Goal: Information Seeking & Learning: Learn about a topic

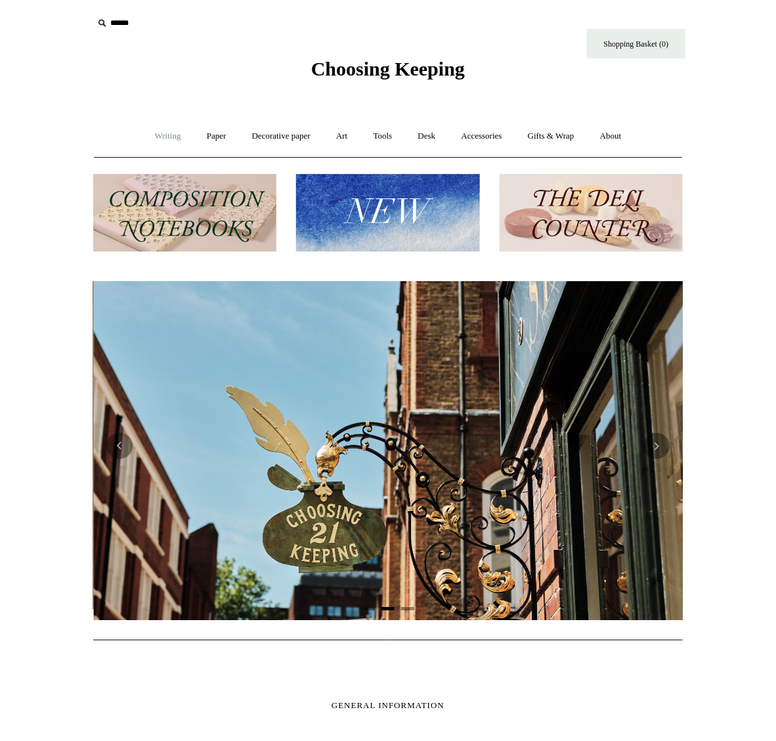
scroll to position [0, 589]
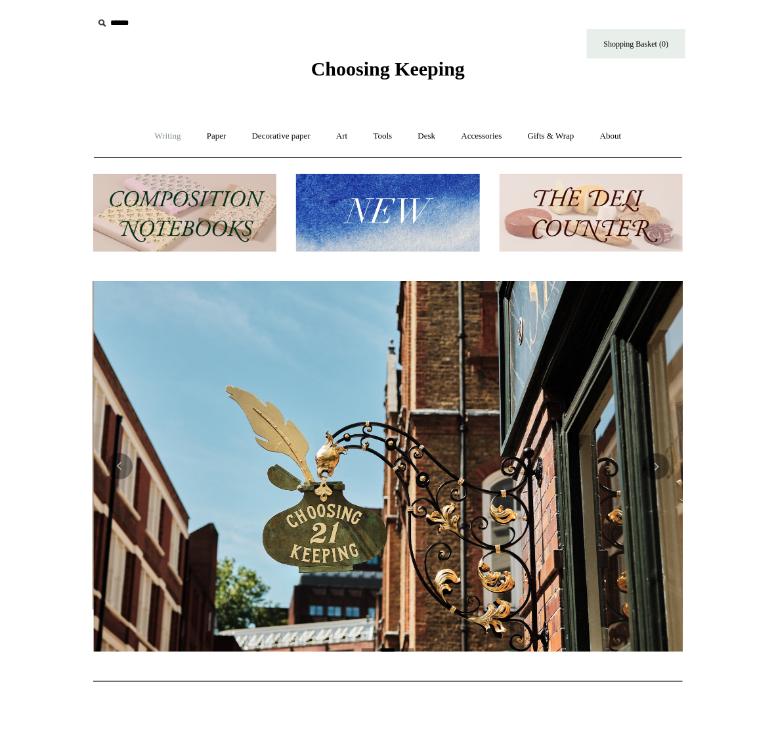
click at [163, 139] on link "Writing +" at bounding box center [168, 136] width 50 height 35
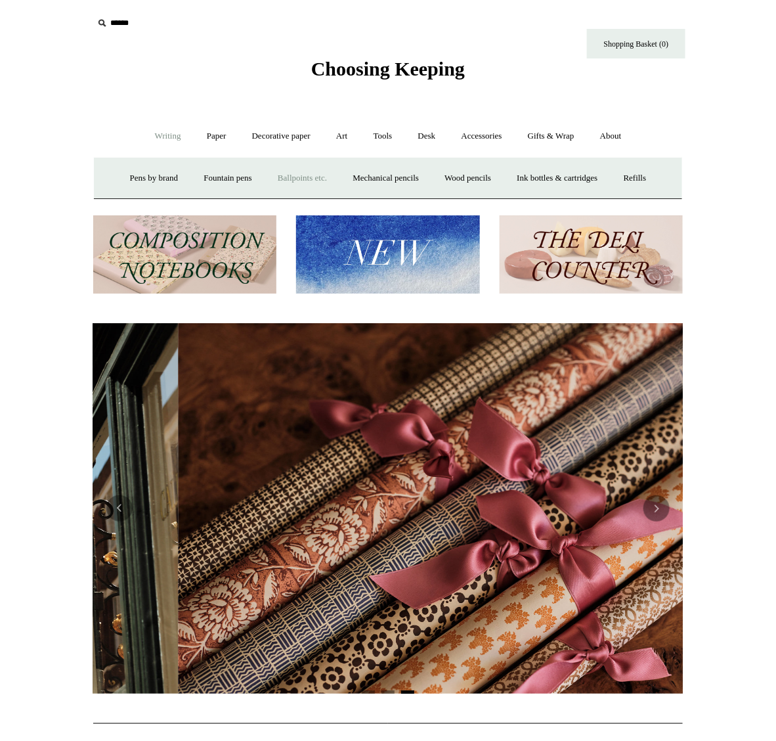
scroll to position [0, 1179]
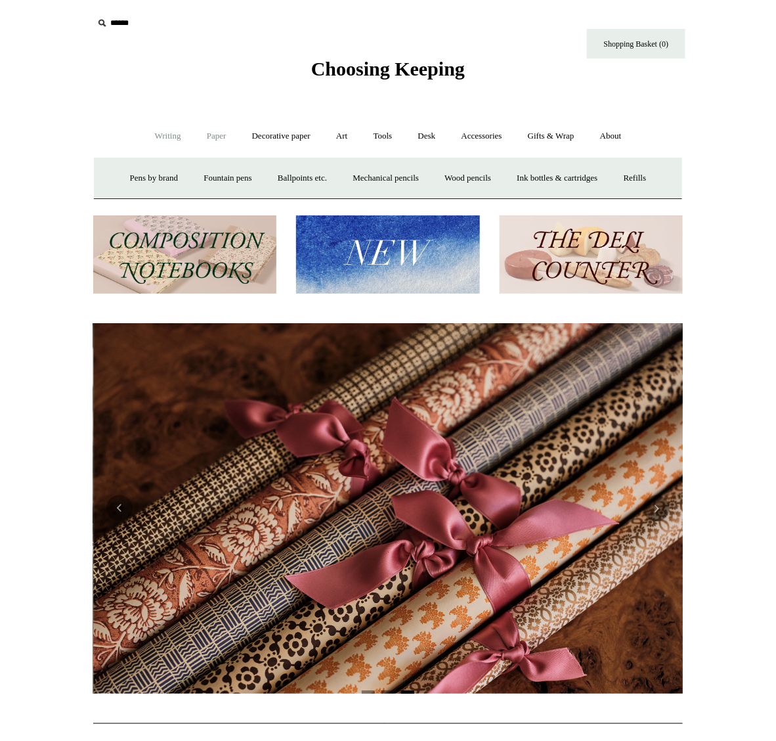
click at [213, 142] on link "Paper +" at bounding box center [216, 136] width 43 height 35
click at [189, 172] on link "Notebooks +" at bounding box center [204, 178] width 60 height 35
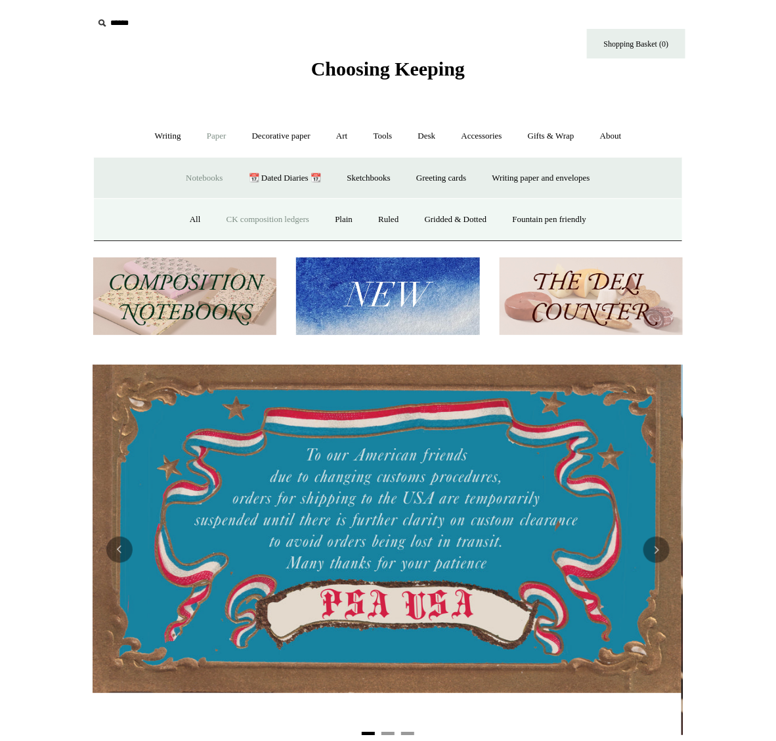
scroll to position [0, 0]
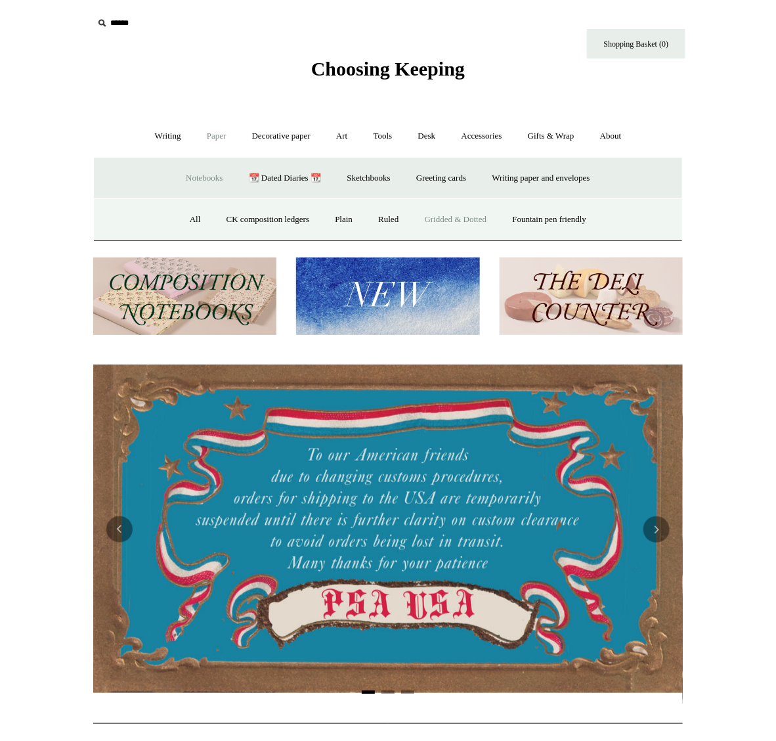
click at [460, 223] on link "Gridded & Dotted" at bounding box center [456, 219] width 86 height 35
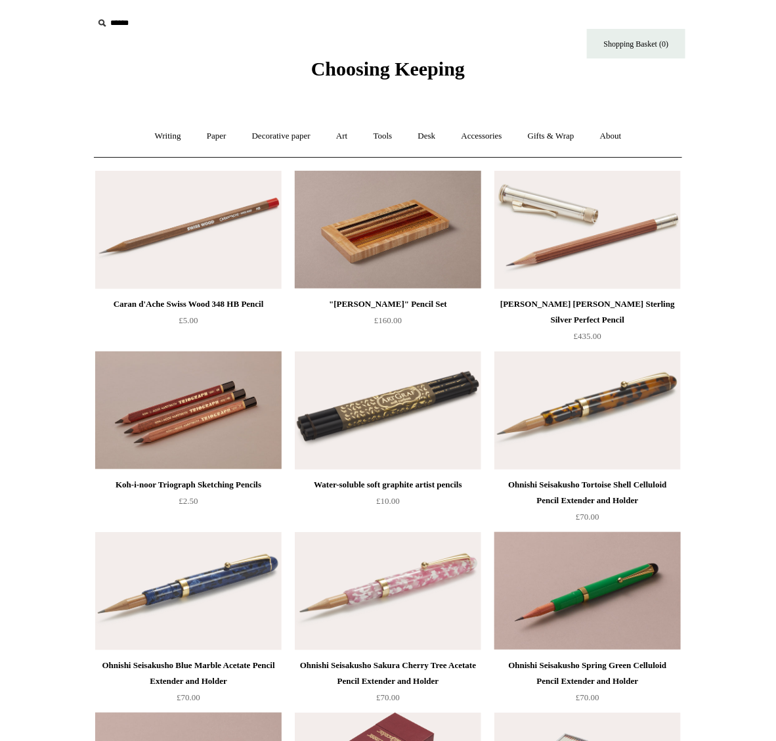
click at [126, 24] on input "text" at bounding box center [174, 23] width 162 height 24
type input "******"
click at [236, 11] on input "*" at bounding box center [242, 22] width 13 height 23
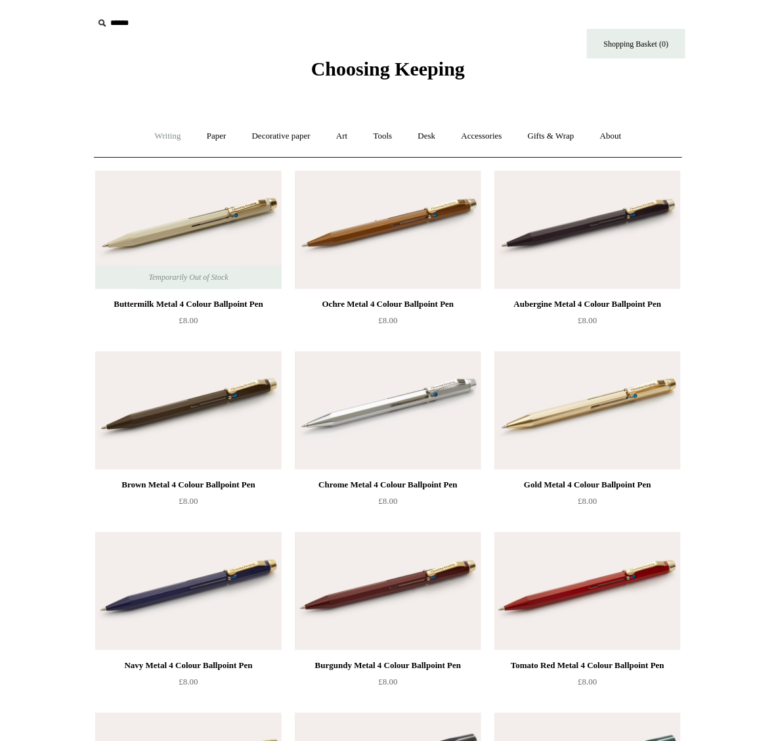
click at [155, 133] on link "Writing +" at bounding box center [168, 136] width 50 height 35
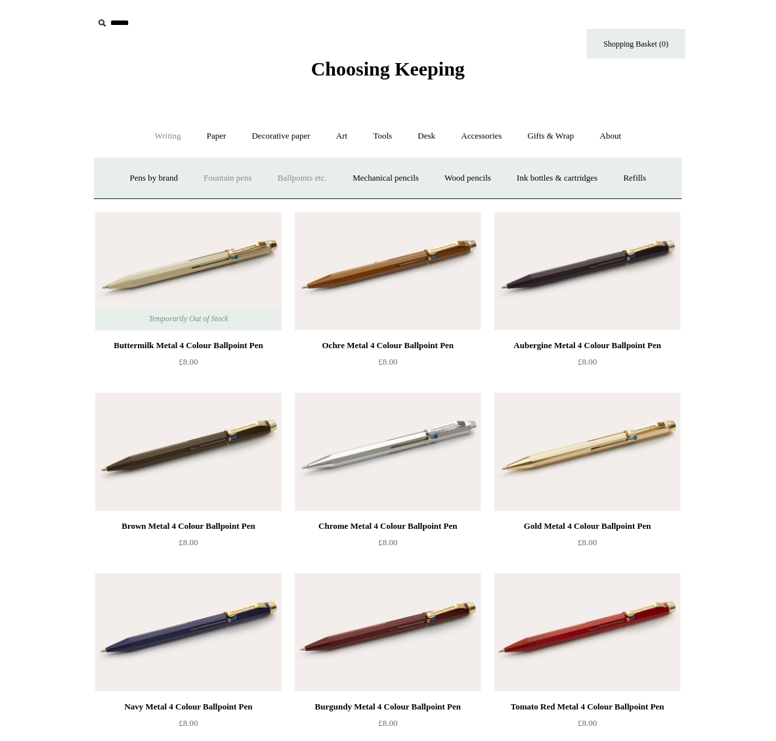
click at [221, 179] on link "Fountain pens +" at bounding box center [228, 178] width 72 height 35
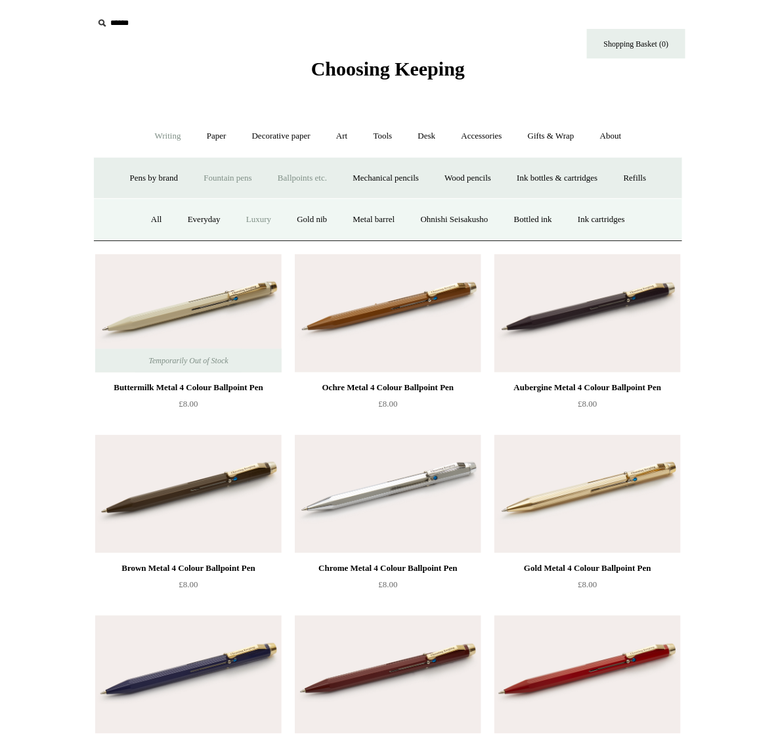
click at [242, 231] on link "Luxury" at bounding box center [258, 219] width 49 height 35
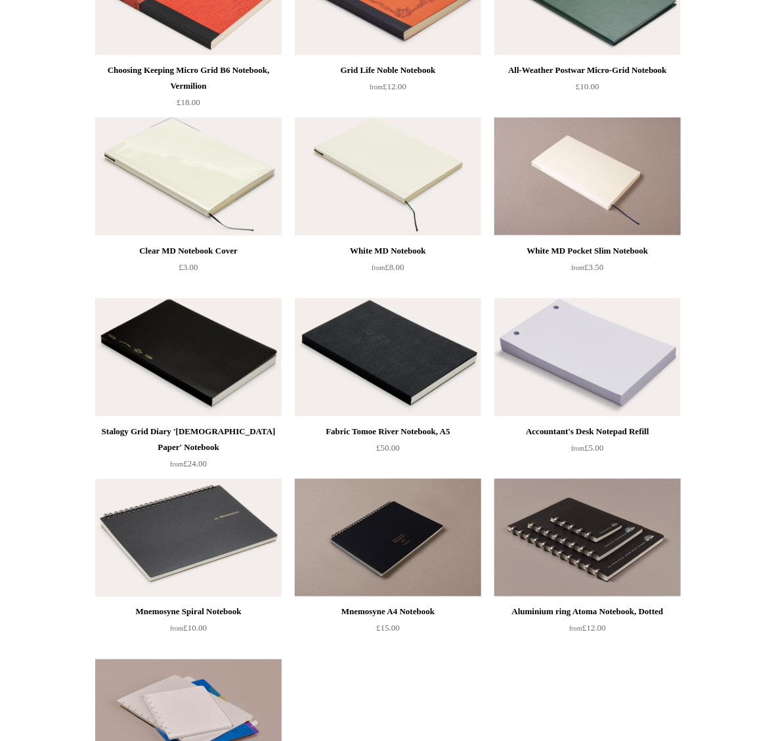
scroll to position [246, 0]
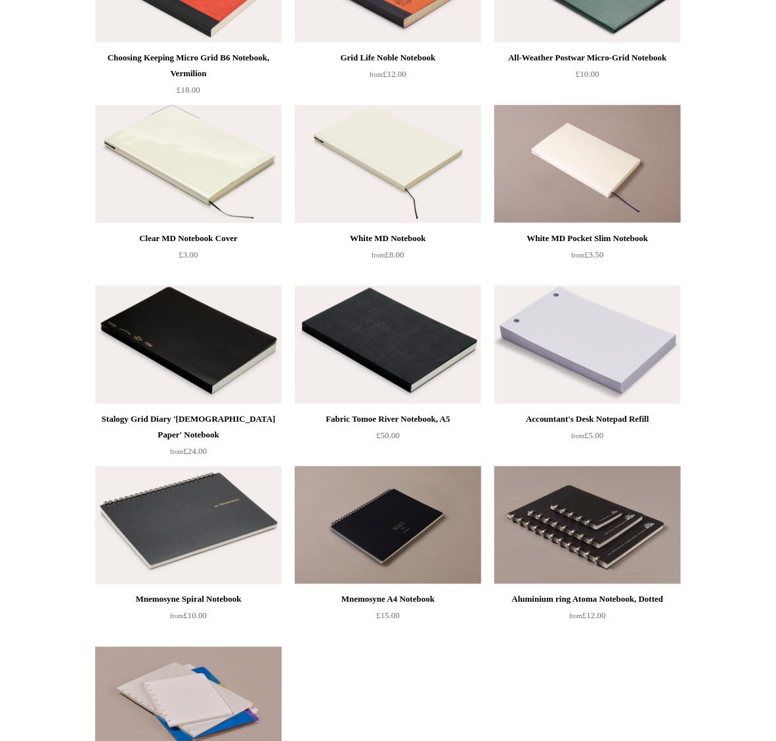
click at [202, 353] on img at bounding box center [188, 345] width 186 height 118
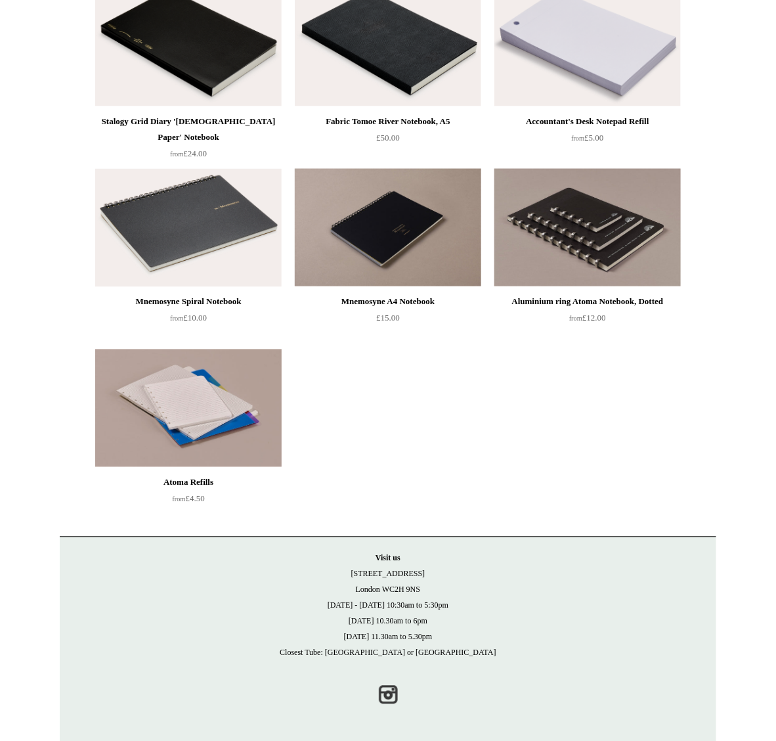
scroll to position [0, 0]
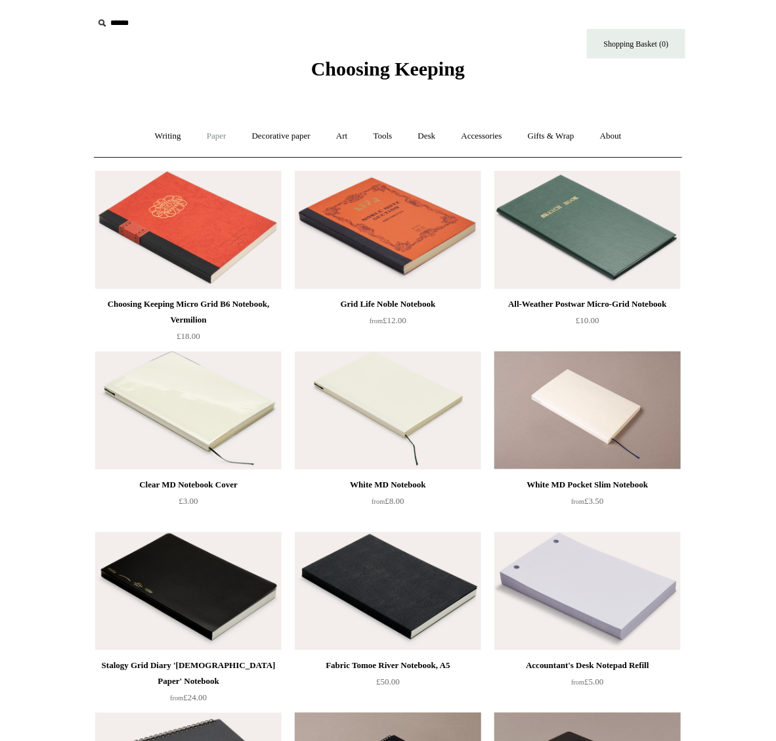
click at [209, 136] on link "Paper +" at bounding box center [216, 136] width 43 height 35
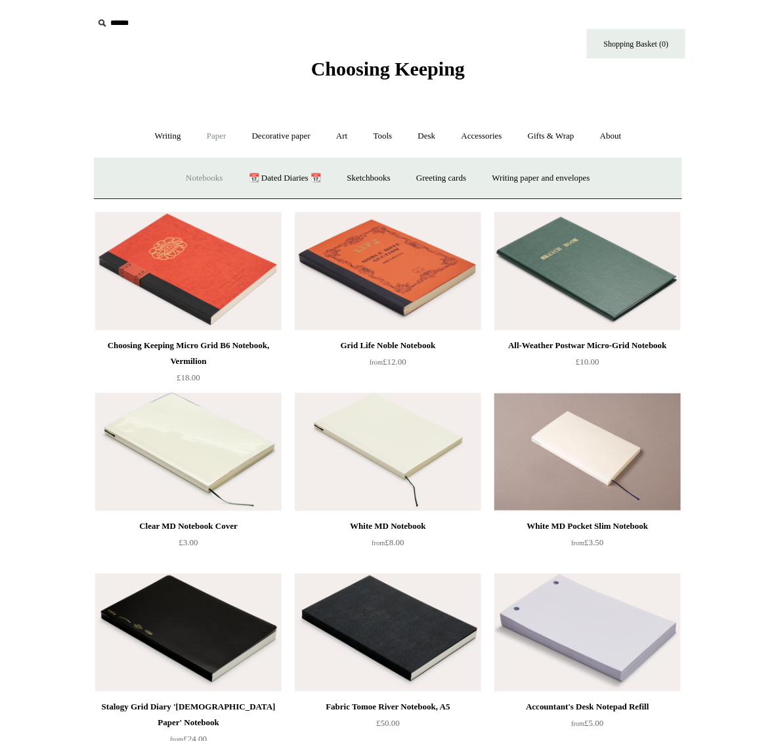
click at [189, 175] on link "Notebooks +" at bounding box center [204, 178] width 60 height 35
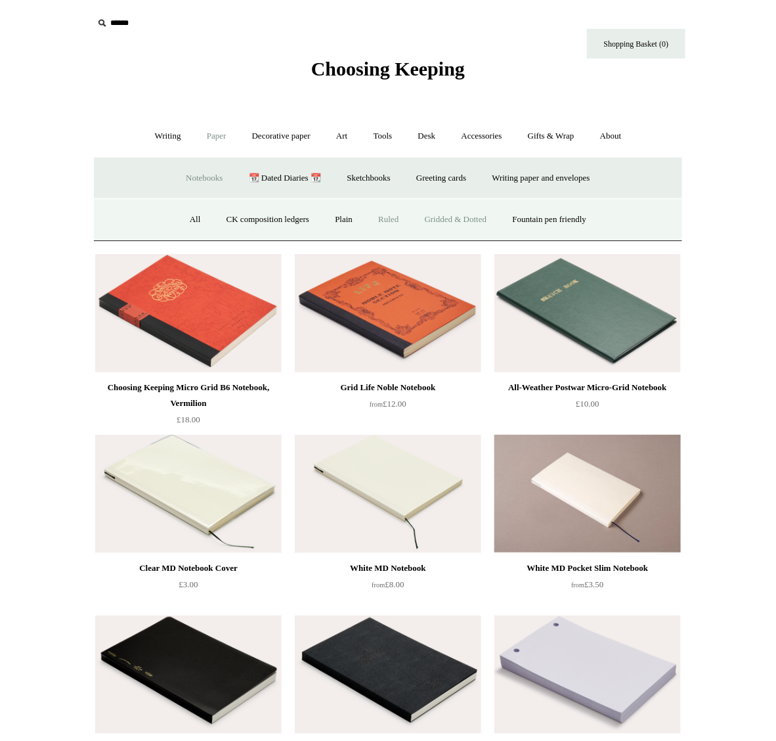
click at [388, 221] on link "Ruled" at bounding box center [388, 219] width 44 height 35
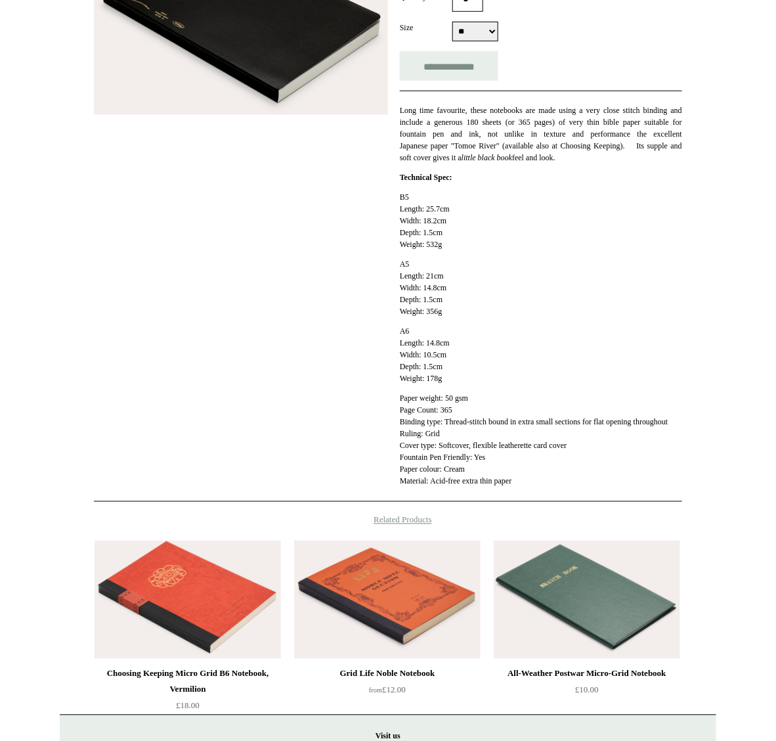
scroll to position [82, 0]
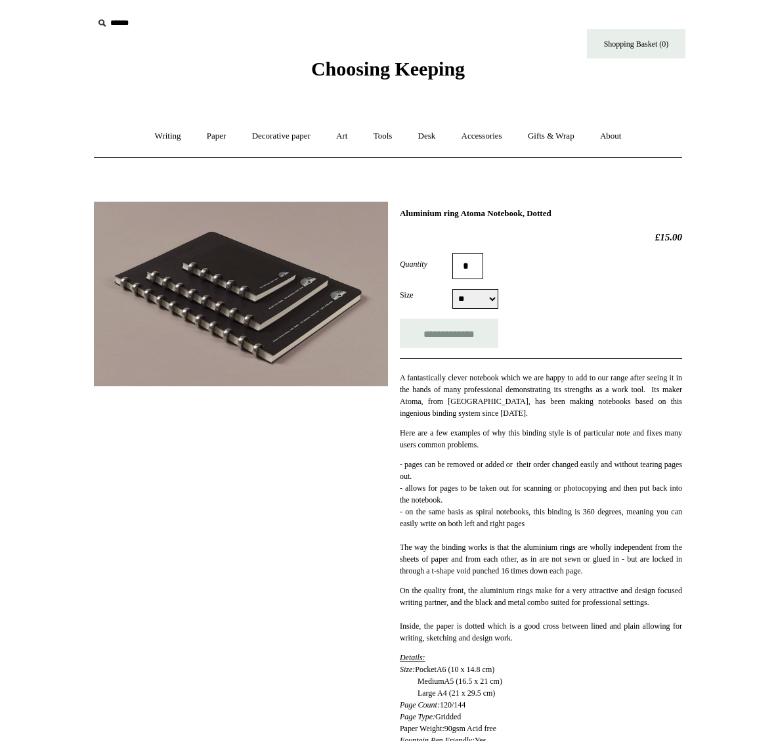
select select "**"
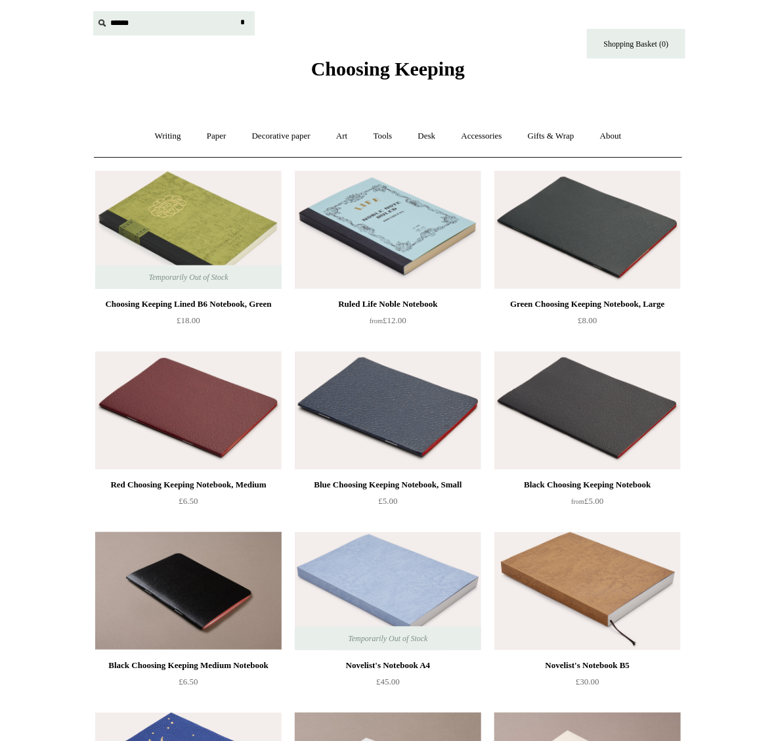
click at [129, 24] on input "text" at bounding box center [174, 23] width 162 height 24
type input "*****"
click at [236, 11] on input "*" at bounding box center [242, 22] width 13 height 23
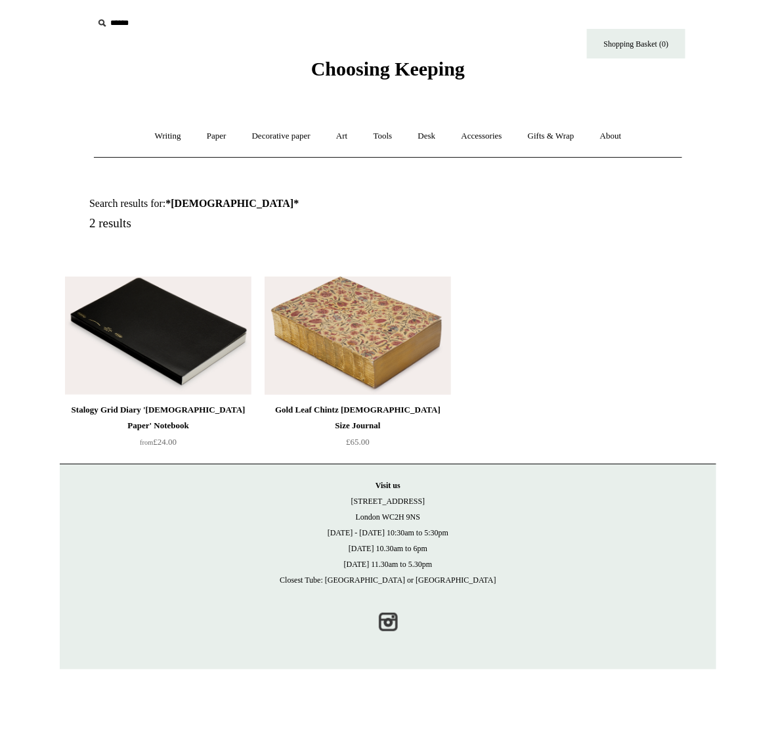
click at [404, 355] on img at bounding box center [358, 335] width 186 height 118
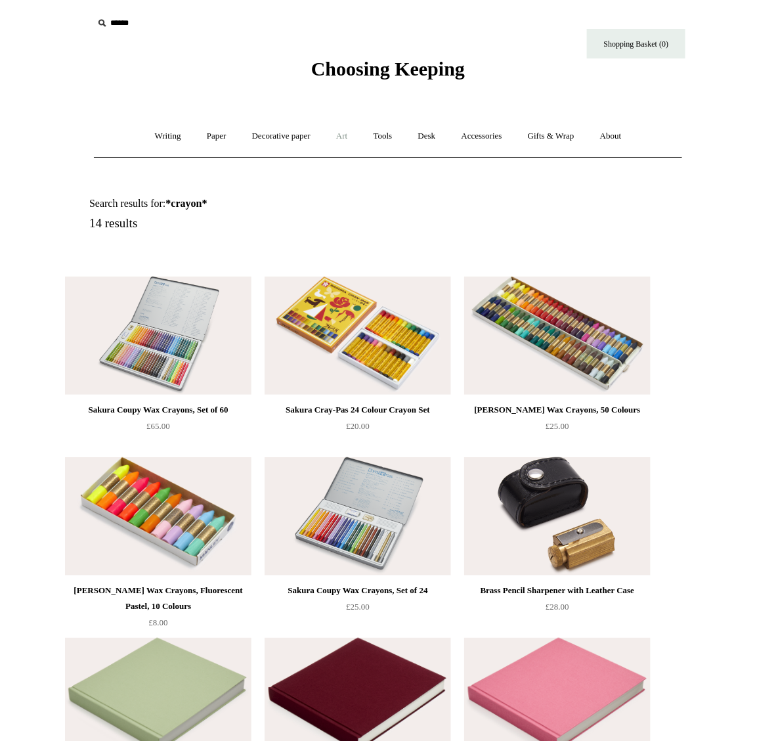
click at [338, 142] on link "Art +" at bounding box center [341, 136] width 35 height 35
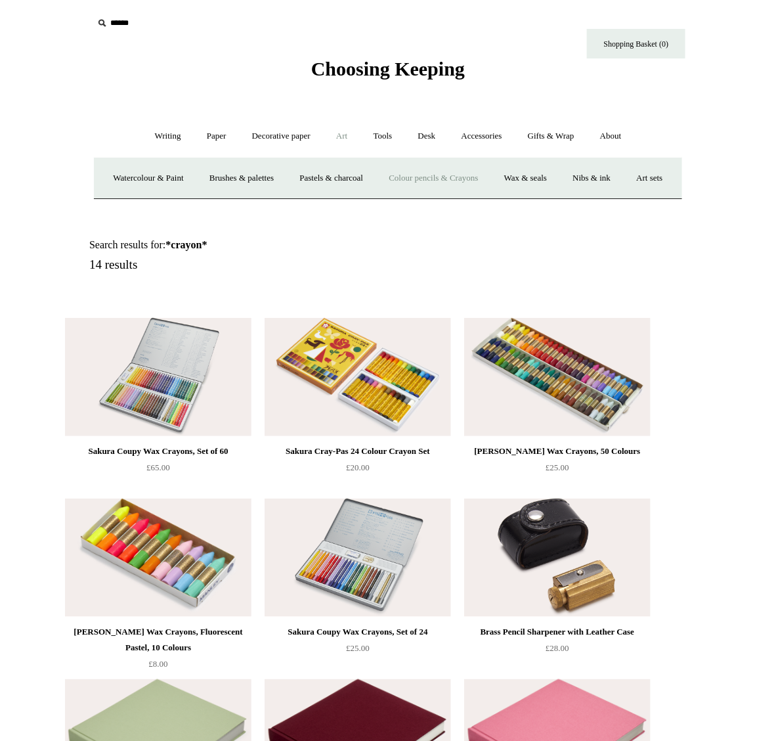
click at [441, 175] on link "Colour pencils & Crayons" at bounding box center [433, 178] width 113 height 35
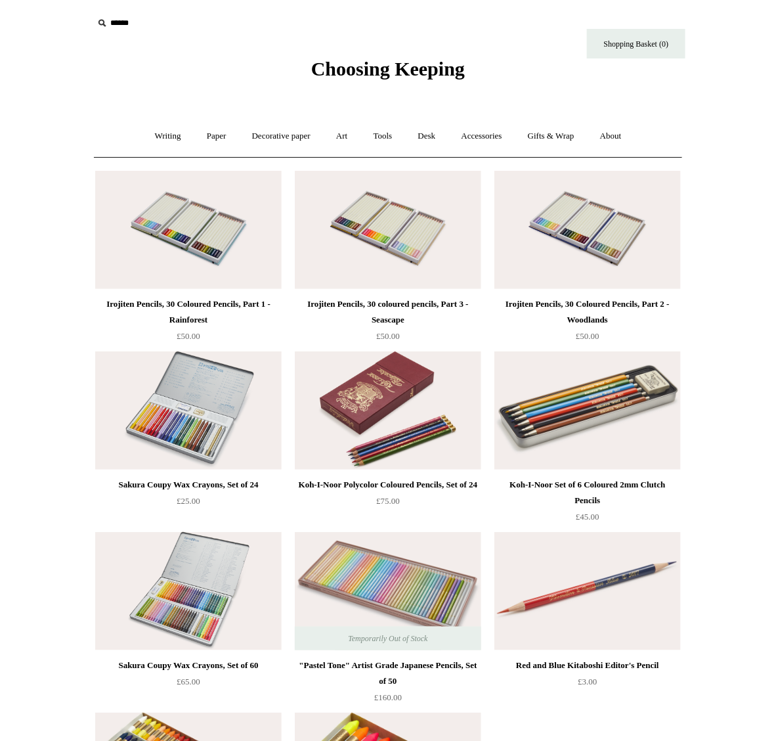
click at [137, 24] on input "text" at bounding box center [174, 23] width 162 height 24
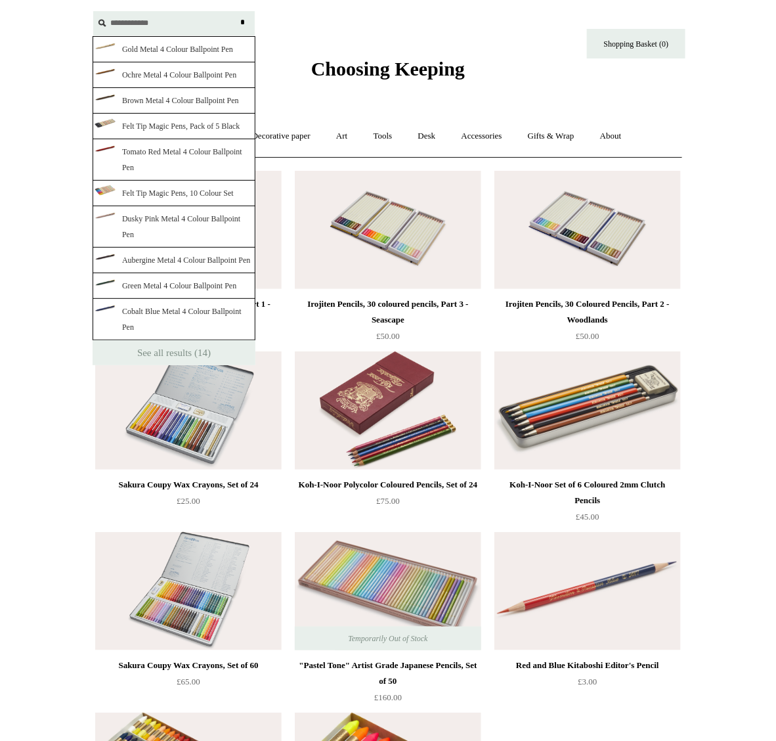
type input "**********"
click at [236, 11] on input "*" at bounding box center [242, 22] width 13 height 23
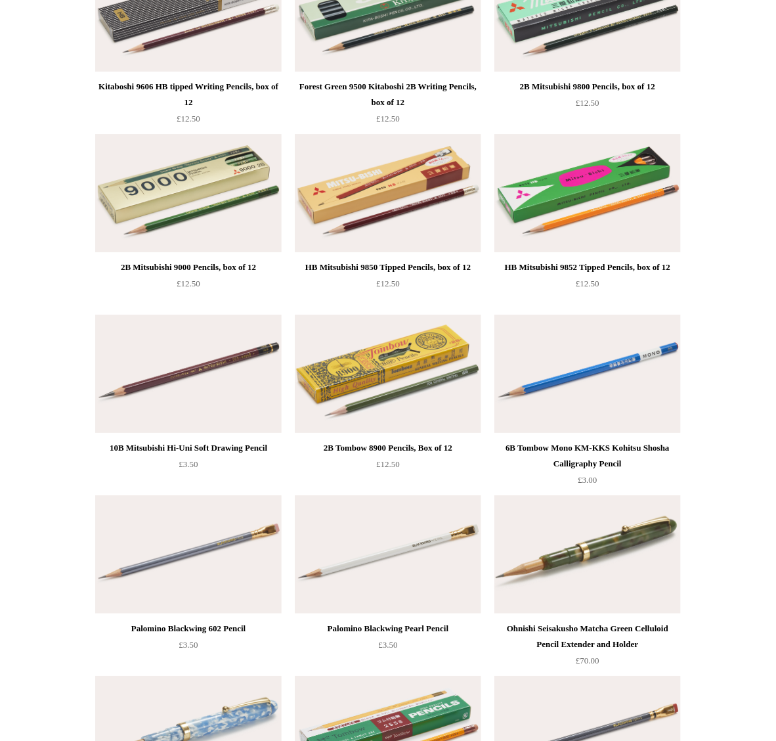
scroll to position [1477, 0]
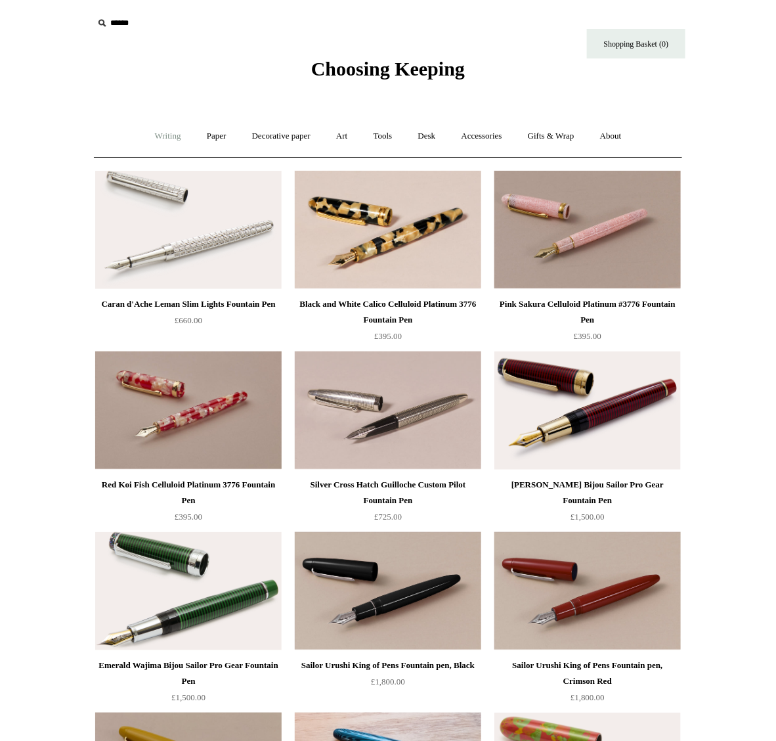
click at [159, 138] on link "Writing +" at bounding box center [168, 136] width 50 height 35
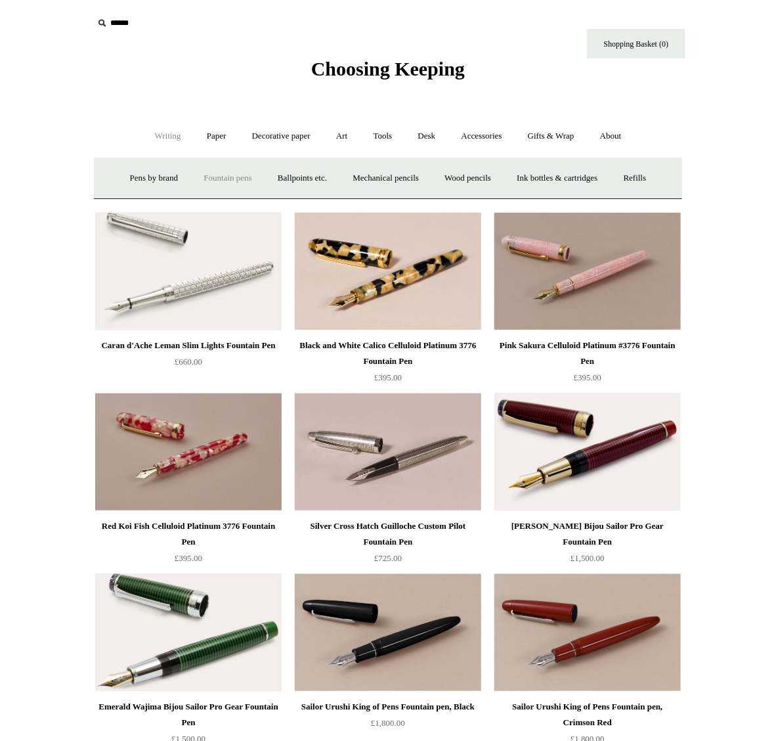
click at [228, 181] on link "Fountain pens +" at bounding box center [228, 178] width 72 height 35
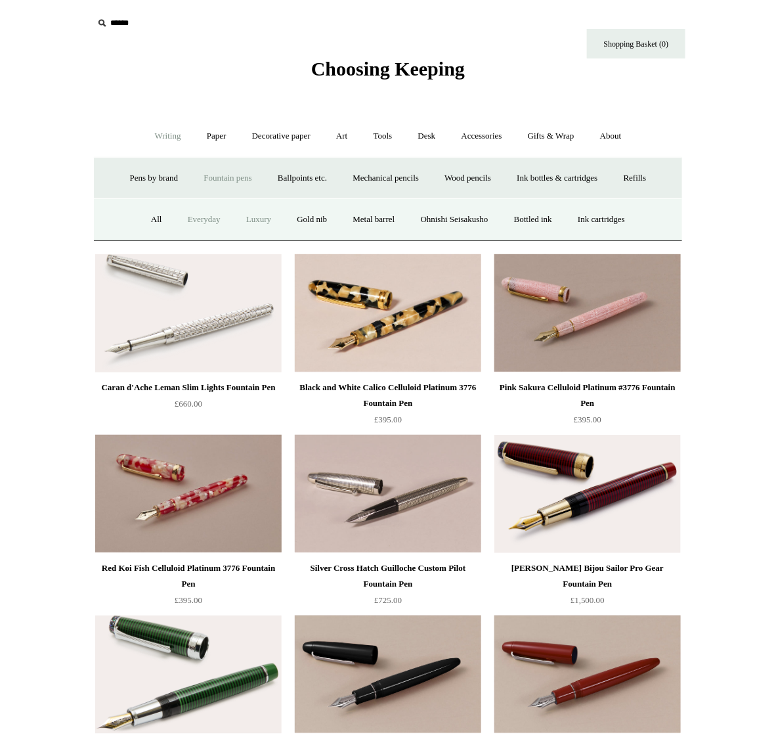
click at [202, 222] on link "Everyday" at bounding box center [204, 219] width 56 height 35
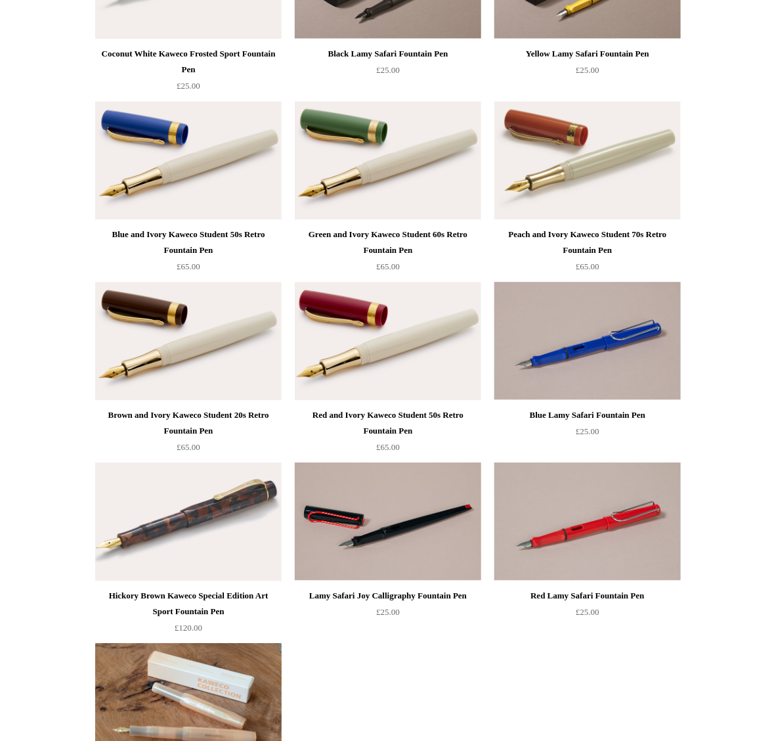
scroll to position [1266, 0]
